Goal: Task Accomplishment & Management: Manage account settings

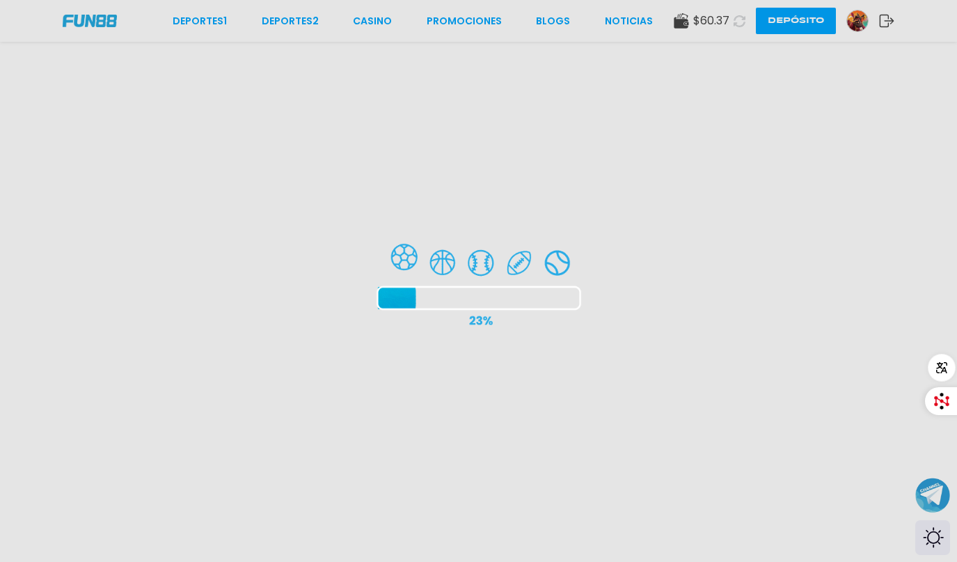
click at [736, 22] on div at bounding box center [478, 281] width 957 height 562
click at [884, 21] on div at bounding box center [478, 281] width 957 height 562
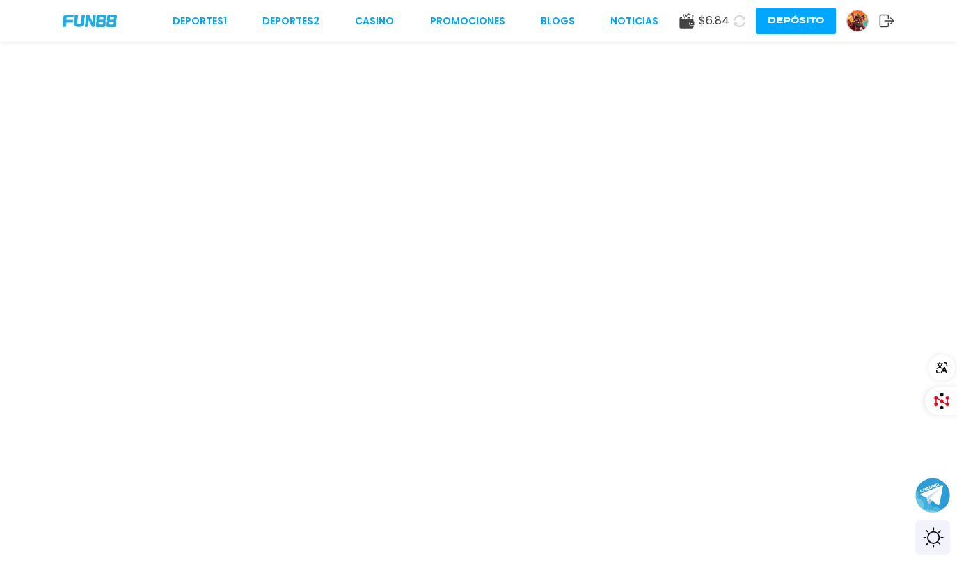
click at [740, 22] on icon at bounding box center [740, 21] width 12 height 12
